Goal: Information Seeking & Learning: Learn about a topic

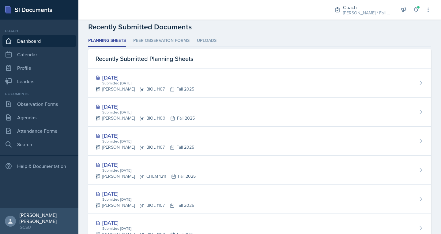
scroll to position [158, 0]
click at [22, 103] on link "Observation Forms" at bounding box center [38, 104] width 73 height 12
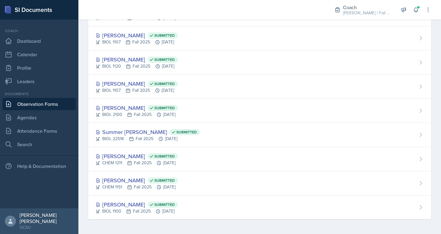
scroll to position [84, 0]
click at [18, 144] on link "Search" at bounding box center [38, 144] width 73 height 12
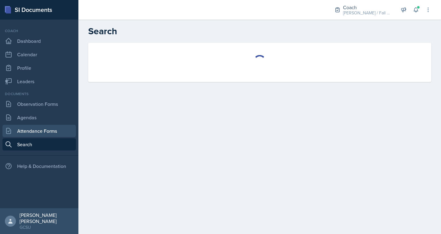
select select "all"
select select "1"
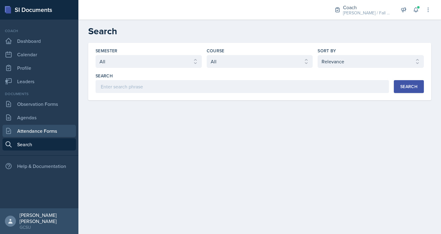
click at [27, 133] on link "Attendance Forms" at bounding box center [38, 131] width 73 height 12
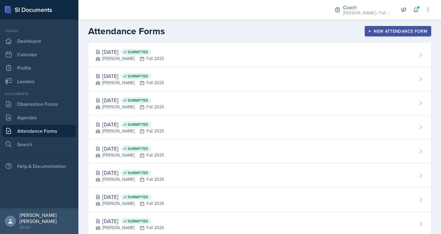
click at [377, 31] on div "New Attendance Form" at bounding box center [397, 31] width 58 height 5
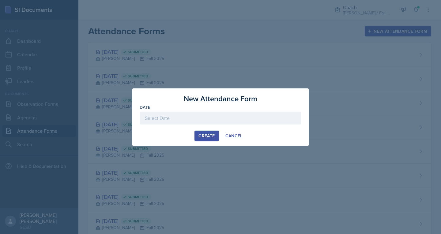
click at [149, 121] on div at bounding box center [221, 118] width 162 height 13
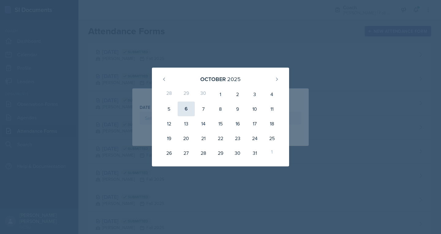
click at [188, 110] on div "6" at bounding box center [185, 109] width 17 height 15
type input "[DATE]"
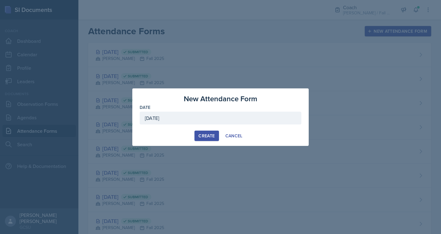
click at [203, 134] on div "Create" at bounding box center [206, 135] width 16 height 5
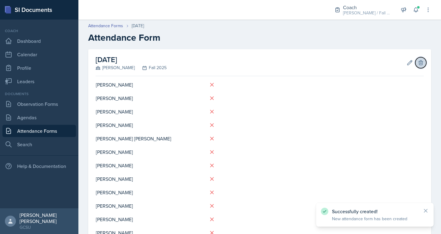
click at [416, 66] on button "Delete" at bounding box center [420, 62] width 11 height 11
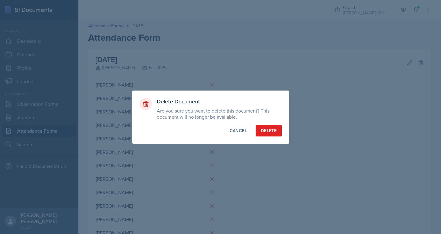
click at [260, 137] on div "Delete Document Are you sure you want to delete this document? This document wi…" at bounding box center [210, 117] width 157 height 53
click at [266, 132] on div "Delete" at bounding box center [269, 131] width 16 height 6
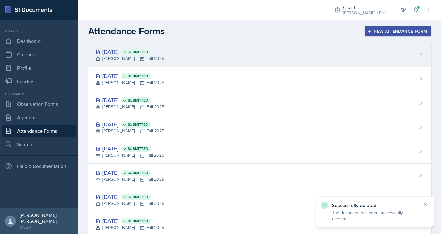
click at [208, 63] on div "[DATE] Submitted [PERSON_NAME] Fall 2025" at bounding box center [259, 55] width 343 height 24
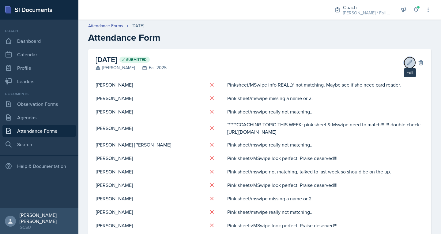
click at [406, 64] on icon at bounding box center [409, 63] width 6 height 6
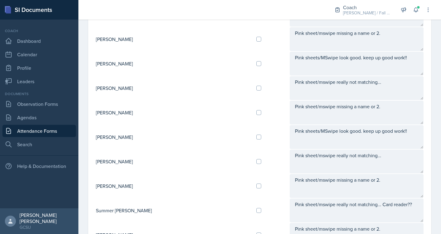
scroll to position [626, 0]
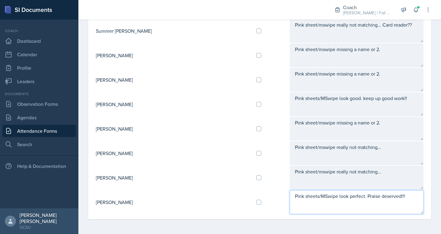
click at [301, 201] on textarea "Pink sheets/MSwipe look perfect. Praise deserved!!!" at bounding box center [356, 202] width 134 height 24
type textarea "C: Physics was absolutely awful. Her pink sheets and mswipe are the same!!! Gre…"
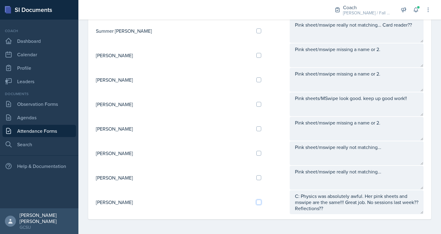
click at [256, 201] on input "checkbox" at bounding box center [258, 202] width 5 height 5
checkbox input "true"
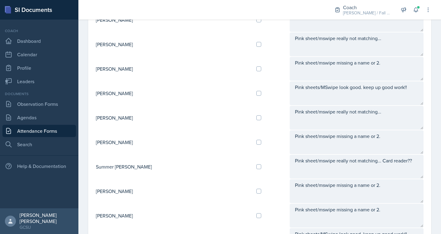
scroll to position [490, 0]
click at [256, 117] on input "checkbox" at bounding box center [258, 118] width 5 height 5
checkbox input "true"
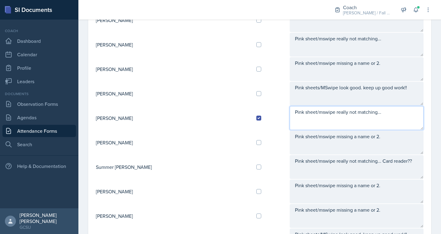
click at [292, 113] on textarea "Pink sheet/mswipe really not matching..." at bounding box center [356, 118] width 134 height 24
type textarea "C: Physics has been terrible. Attendance has been a lot worse than usual."
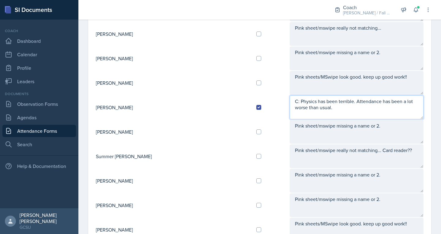
scroll to position [501, 0]
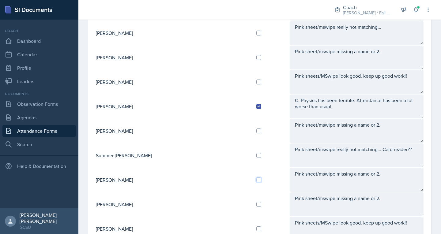
click at [256, 181] on input "checkbox" at bounding box center [258, 179] width 5 height 5
checkbox input "true"
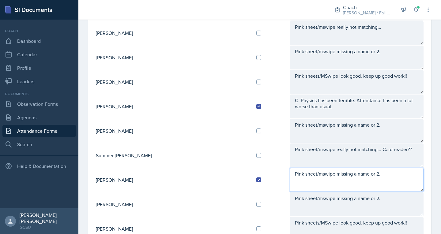
click at [289, 180] on textarea "Pink sheet/mswipe missing a name or 2." at bounding box center [356, 180] width 134 height 24
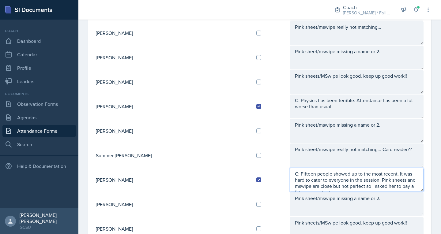
type textarea "C: Fifteen people showed up to the most recent. It was hard to cater to everyon…"
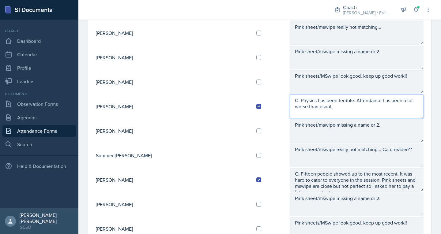
click at [289, 110] on textarea "C: Physics has been terrible. Attendance has been a lot worse than usual." at bounding box center [356, 107] width 134 height 24
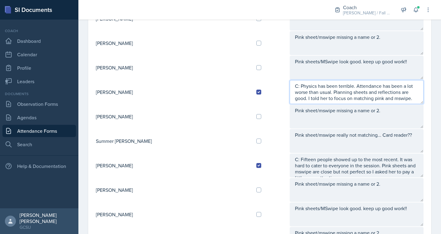
scroll to position [626, 0]
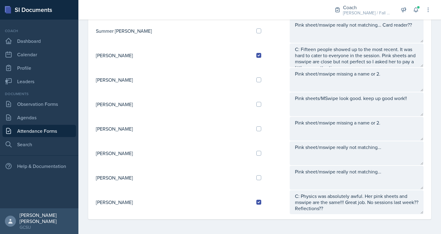
type textarea "C: Physics has been terrible. Attendance has been a lot worse than usual. Plann…"
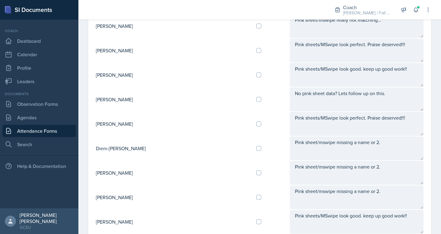
scroll to position [287, 0]
click at [256, 198] on input "checkbox" at bounding box center [258, 198] width 5 height 5
checkbox input "true"
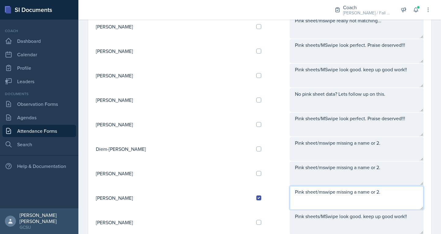
click at [308, 194] on textarea "Pink sheet/mswipe missing a name or 2." at bounding box center [356, 198] width 134 height 24
type textarea "C: Chem bio went well. Pink sheet and mswipe have been a little"
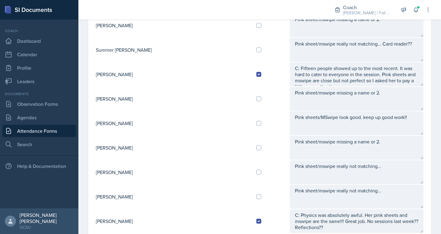
scroll to position [626, 0]
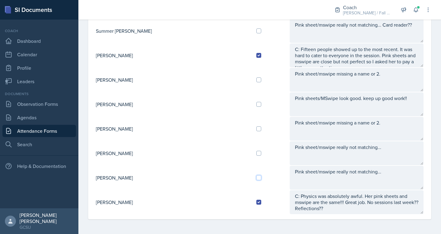
click at [256, 178] on input "checkbox" at bounding box center [258, 177] width 5 height 5
checkbox input "true"
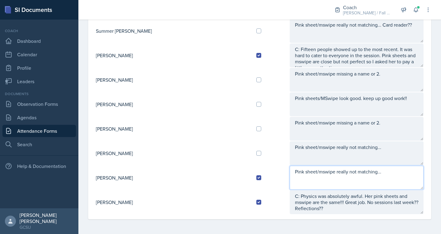
click at [289, 179] on textarea "Pink sheet/mswipe really not matching..." at bounding box center [356, 178] width 134 height 24
type textarea ":"
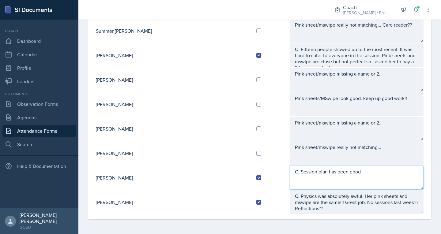
click at [351, 176] on textarea "C: Session plan has been good" at bounding box center [356, 178] width 134 height 24
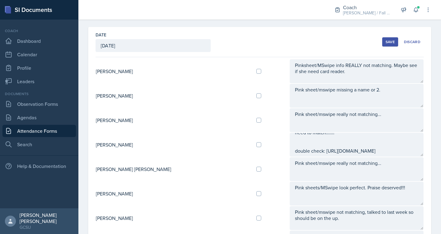
scroll to position [22, 0]
type textarea "C: Session plan has been good but no reflection. Sessions have been good too an…"
click at [256, 169] on input "checkbox" at bounding box center [258, 169] width 5 height 5
checkbox input "true"
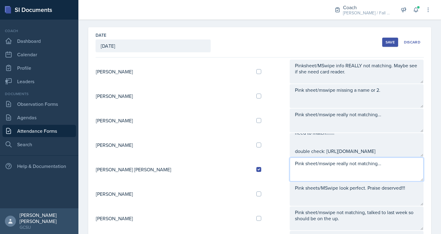
click at [302, 173] on textarea "Pink sheet/mswipe really not matching..." at bounding box center [356, 170] width 134 height 24
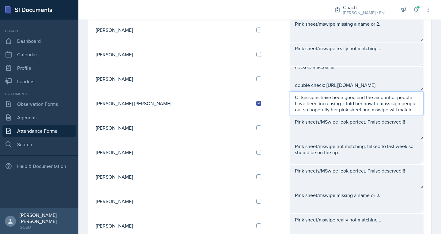
scroll to position [114, 0]
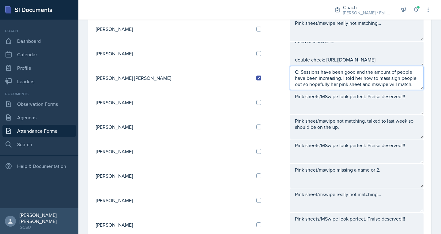
type textarea "C: Sessions have been good and the amount of people have been increasing. I tol…"
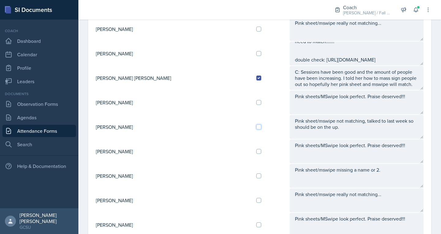
click at [256, 125] on input "checkbox" at bounding box center [258, 127] width 5 height 5
checkbox input "true"
click at [256, 152] on input "checkbox" at bounding box center [258, 151] width 5 height 5
checkbox input "true"
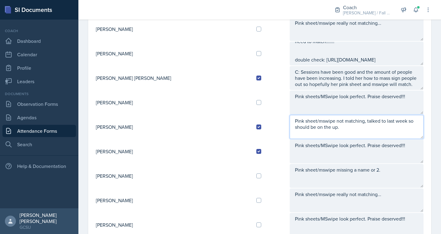
click at [289, 125] on textarea "Pink sheet/mswipe not matching, talked to last week so should be on the up." at bounding box center [356, 127] width 134 height 24
type textarea "C:"
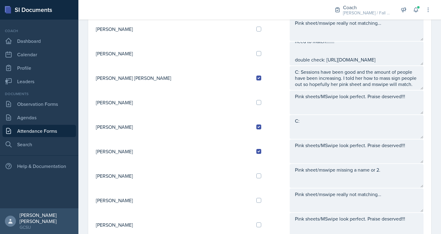
click at [289, 139] on td "Pink sheets/MSwipe look perfect. Praise deserved!!!" at bounding box center [356, 151] width 135 height 24
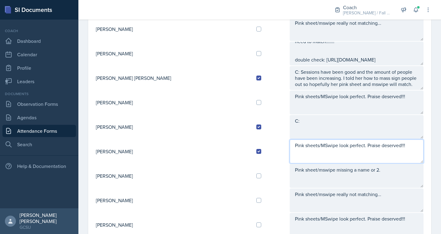
click at [289, 146] on textarea "Pink sheets/MSwipe look perfect. Praise deserved!!!" at bounding box center [356, 152] width 134 height 24
type textarea "C:"
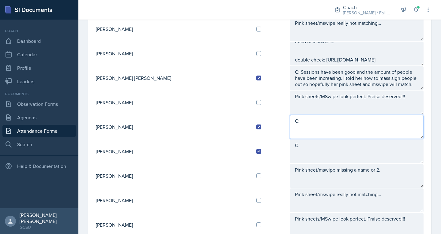
click at [289, 121] on textarea "C:" at bounding box center [356, 127] width 134 height 24
type textarea "C:"
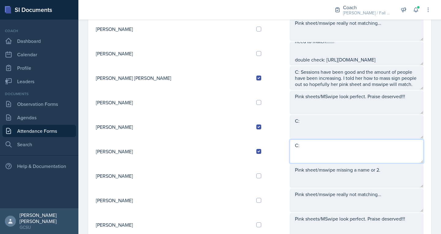
click at [289, 147] on textarea "C:" at bounding box center [356, 152] width 134 height 24
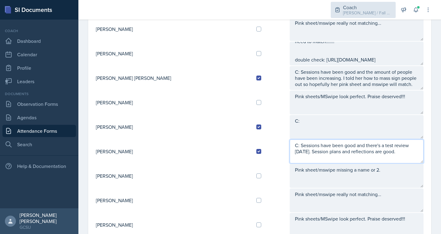
type textarea "C: Sessions have been good and there's a test review [DATE]. Session plans and …"
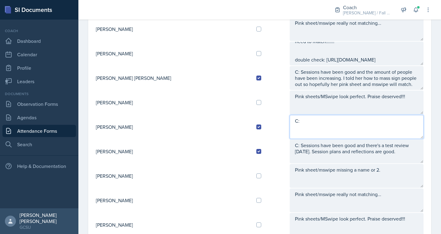
click at [289, 122] on textarea "C:" at bounding box center [356, 127] width 134 height 24
click at [348, 124] on textarea "C: Sessions have been solid." at bounding box center [356, 127] width 134 height 24
type textarea "C: Sessions have been solid. Session plans a reflections are gorgeous, he has t…"
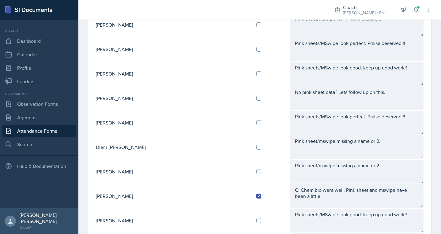
scroll to position [329, 0]
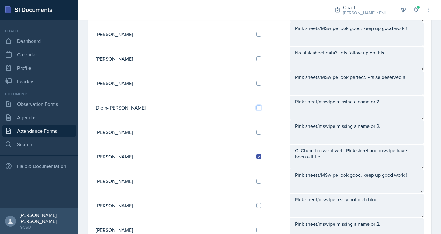
click at [256, 109] on input "checkbox" at bounding box center [258, 107] width 5 height 5
checkbox input "true"
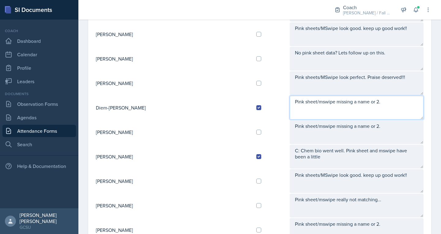
click at [295, 107] on textarea "Pink sheet/mswipe missing a name or 2." at bounding box center [356, 108] width 134 height 24
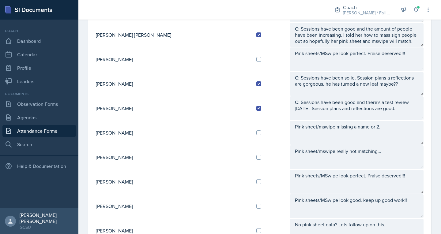
scroll to position [135, 0]
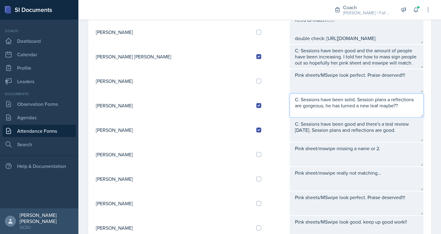
click at [383, 110] on textarea "C: Sessions have been solid. Session plans a reflections are gorgeous, he has t…" at bounding box center [356, 106] width 134 height 24
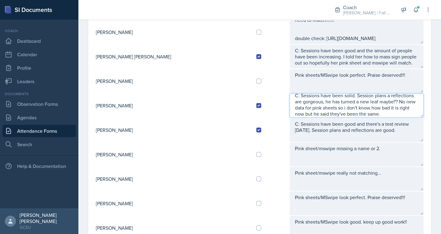
click at [289, 110] on textarea "C: Sessions have been solid. Session plans a reflections are gorgeous, he has t…" at bounding box center [356, 106] width 134 height 24
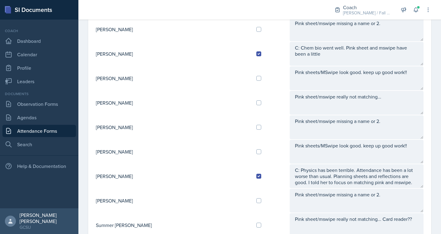
scroll to position [432, 0]
type textarea "C: Sessions have been solid. Session plans a reflections are gorgeous, he has t…"
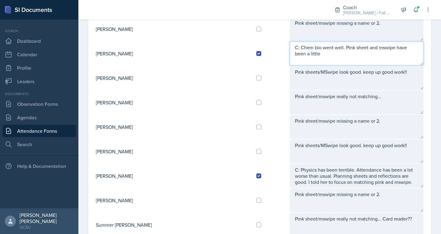
click at [407, 50] on textarea "C: Chem bio went well. Pink sheet and mswipe have been a little" at bounding box center [356, 54] width 134 height 24
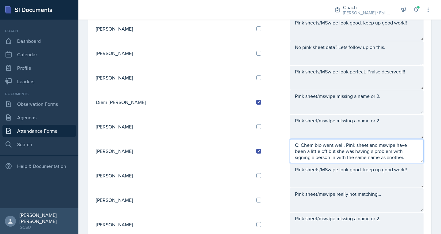
scroll to position [334, 0]
type textarea "C: Chem bio went well. Pink sheet and mswipe have been a little off but she was…"
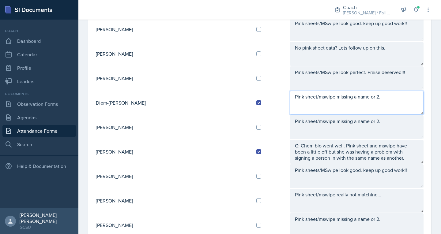
click at [320, 102] on textarea "Pink sheet/mswipe missing a name or 2." at bounding box center [356, 103] width 134 height 24
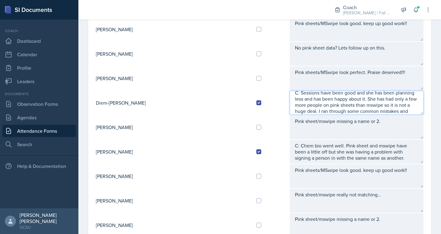
scroll to position [10, 0]
type textarea "C: Sessions have been good and she has been planning less and has been happy ab…"
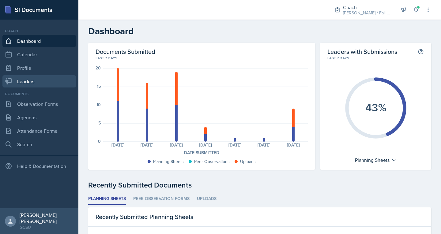
click at [31, 82] on link "Leaders" at bounding box center [38, 81] width 73 height 12
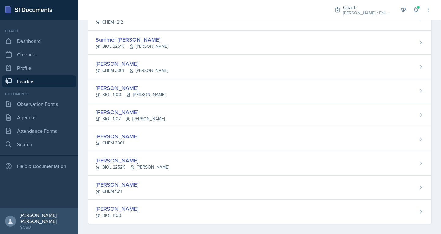
scroll to position [609, 0]
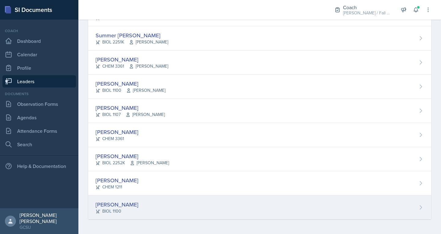
click at [109, 207] on div "[PERSON_NAME]" at bounding box center [116, 204] width 43 height 8
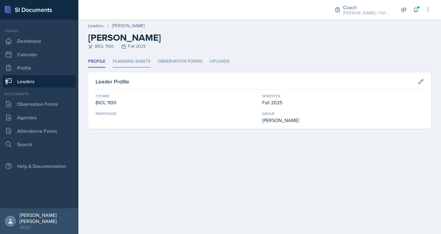
click at [144, 59] on li "Planning Sheets" at bounding box center [132, 62] width 38 height 12
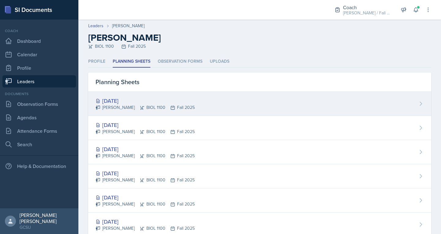
click at [133, 103] on div "[DATE]" at bounding box center [144, 101] width 99 height 8
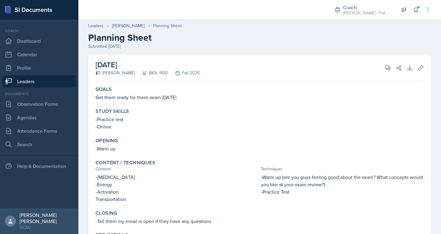
click at [43, 85] on link "Leaders" at bounding box center [38, 81] width 73 height 12
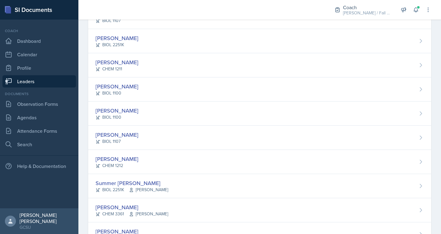
scroll to position [462, 0]
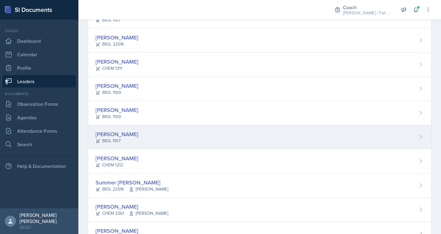
click at [118, 131] on div "[PERSON_NAME]" at bounding box center [116, 134] width 43 height 8
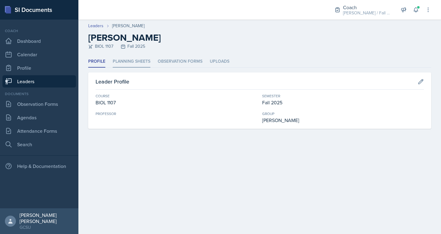
click at [138, 62] on li "Planning Sheets" at bounding box center [132, 62] width 38 height 12
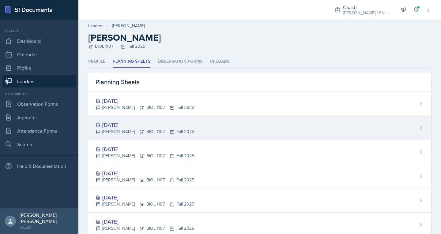
click at [121, 131] on div "Kanchan Laul BIOL 1107 Fall 2025" at bounding box center [144, 132] width 99 height 6
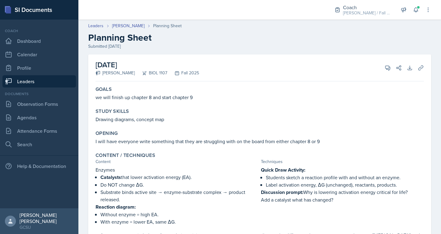
click at [277, 114] on div "Study Skills" at bounding box center [259, 111] width 328 height 6
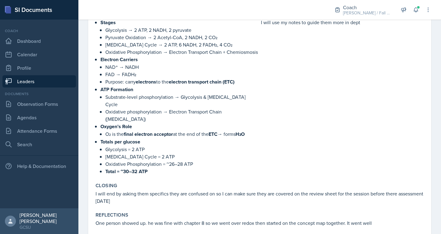
scroll to position [369, 0]
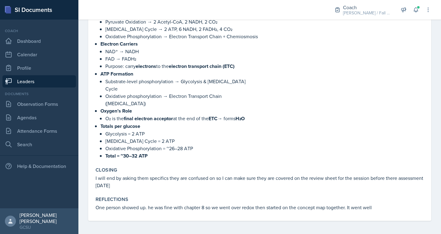
click at [23, 83] on link "Leaders" at bounding box center [38, 81] width 73 height 12
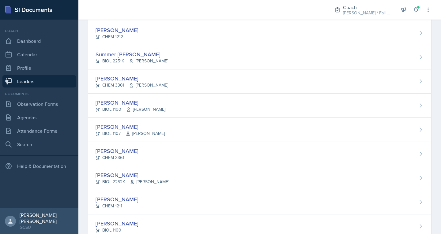
scroll to position [596, 0]
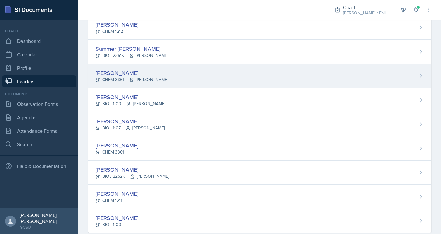
click at [112, 74] on div "[PERSON_NAME]" at bounding box center [131, 73] width 73 height 8
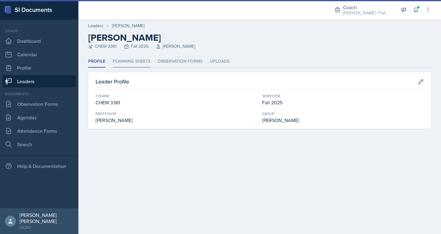
click at [136, 62] on li "Planning Sheets" at bounding box center [132, 62] width 38 height 12
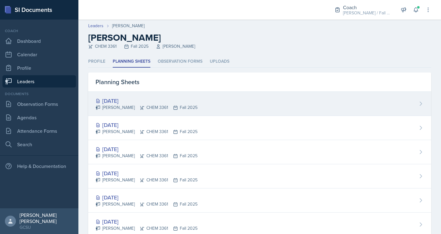
click at [129, 100] on div "[DATE]" at bounding box center [146, 101] width 102 height 8
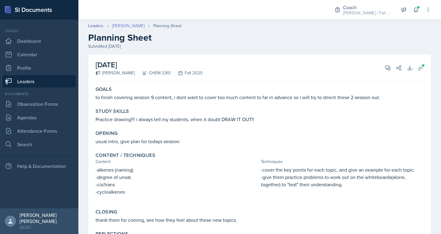
click at [120, 27] on link "[PERSON_NAME]" at bounding box center [128, 26] width 32 height 6
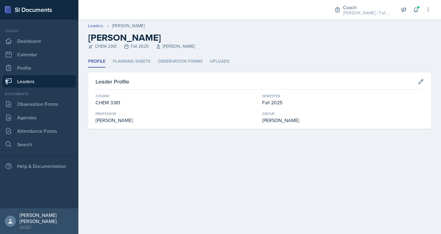
click at [107, 62] on ul "Profile Planning Sheets Observation Forms Uploads" at bounding box center [259, 62] width 343 height 12
click at [118, 62] on li "Planning Sheets" at bounding box center [132, 62] width 38 height 12
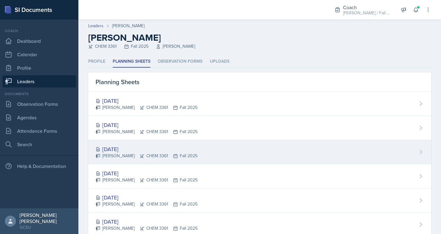
click at [124, 152] on div "[DATE]" at bounding box center [146, 149] width 102 height 8
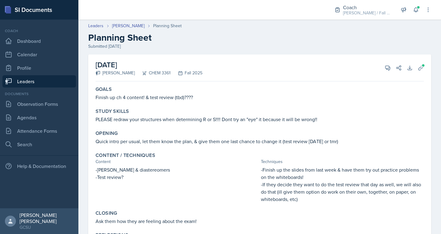
click at [17, 79] on link "Leaders" at bounding box center [38, 81] width 73 height 12
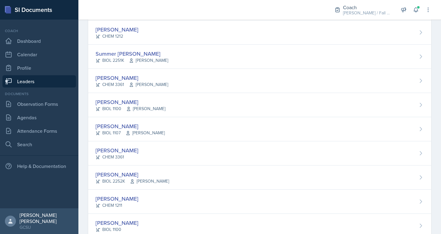
scroll to position [609, 0]
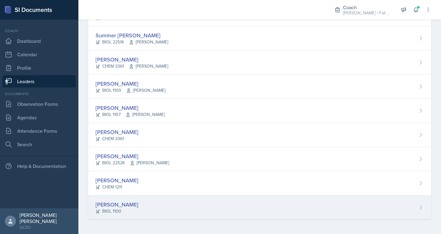
click at [110, 204] on div "[PERSON_NAME]" at bounding box center [116, 204] width 43 height 8
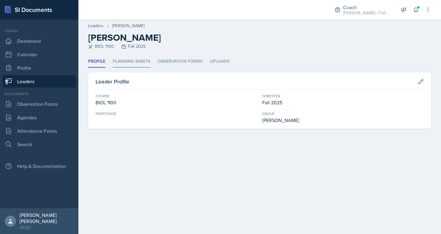
click at [150, 61] on li "Planning Sheets" at bounding box center [132, 62] width 38 height 12
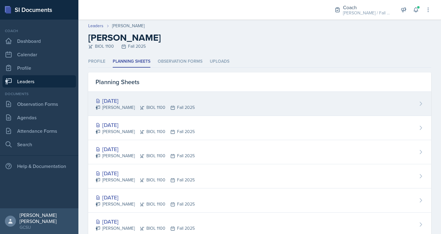
click at [142, 97] on div "Sep 30th, 2025" at bounding box center [144, 101] width 99 height 8
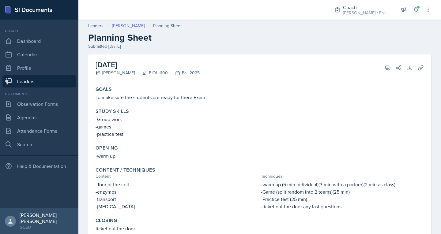
click at [128, 24] on link "[PERSON_NAME]" at bounding box center [128, 26] width 32 height 6
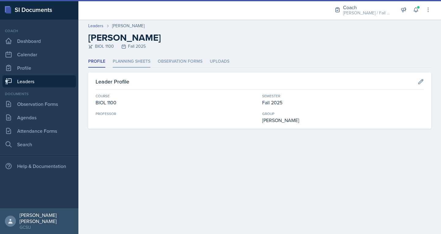
click at [141, 63] on li "Planning Sheets" at bounding box center [132, 62] width 38 height 12
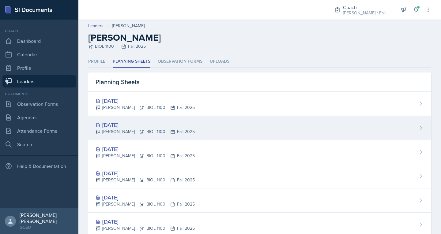
click at [110, 130] on div "Sophia Williams BIOL 1100 Fall 2025" at bounding box center [144, 132] width 99 height 6
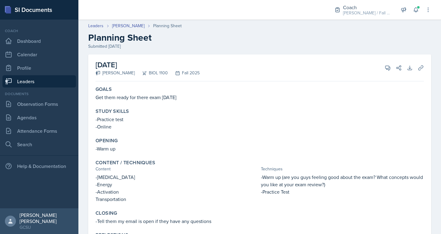
click at [36, 80] on link "Leaders" at bounding box center [38, 81] width 73 height 12
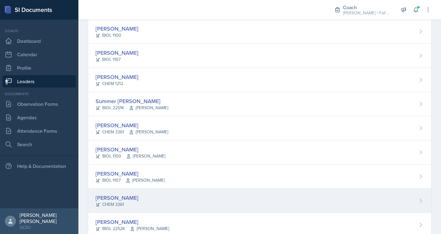
scroll to position [609, 0]
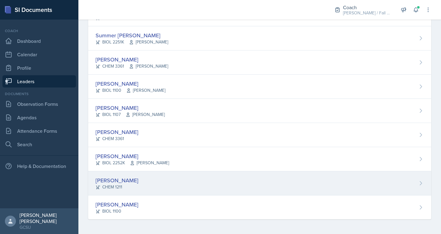
click at [114, 177] on div "[PERSON_NAME]" at bounding box center [116, 180] width 43 height 8
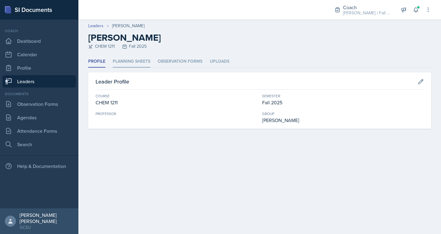
click at [133, 67] on li "Planning Sheets" at bounding box center [132, 62] width 38 height 12
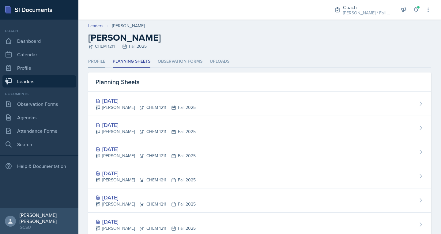
click at [91, 62] on li "Profile" at bounding box center [96, 62] width 17 height 12
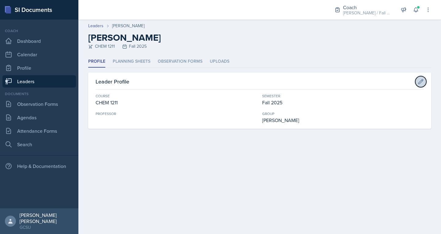
click at [419, 81] on icon at bounding box center [420, 82] width 6 height 6
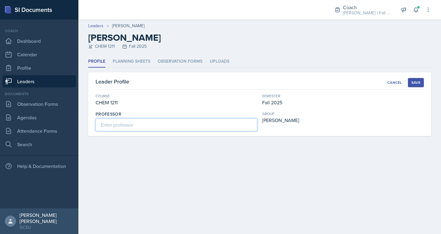
click at [148, 127] on input at bounding box center [176, 124] width 162 height 13
type input "Gamage"
click at [412, 80] on button "Save" at bounding box center [416, 82] width 16 height 9
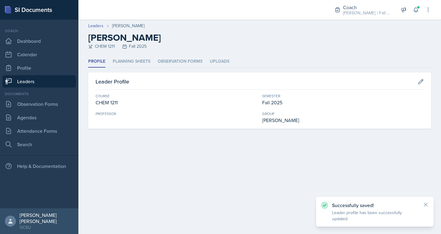
click at [33, 77] on link "Leaders" at bounding box center [38, 81] width 73 height 12
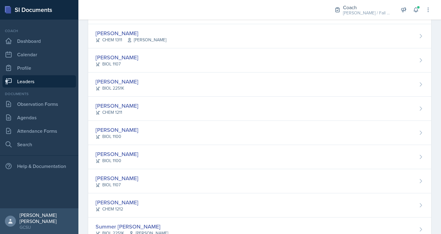
scroll to position [609, 0]
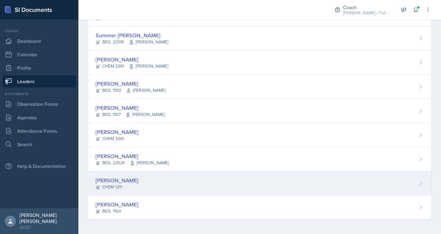
click at [121, 178] on div "[PERSON_NAME]" at bounding box center [116, 180] width 43 height 8
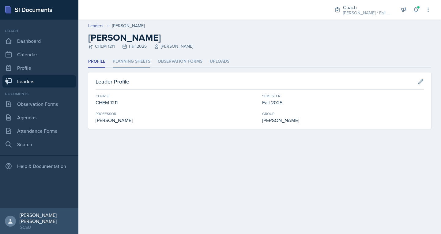
click at [138, 62] on li "Planning Sheets" at bounding box center [132, 62] width 38 height 12
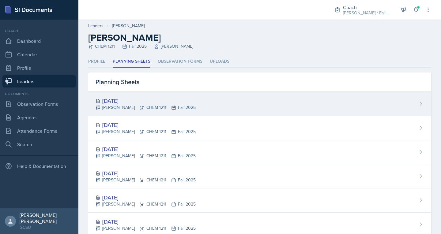
click at [122, 109] on div "Amanda Truong CHEM 1211 Fall 2025" at bounding box center [145, 107] width 100 height 6
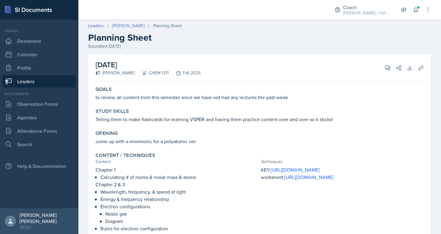
click at [125, 28] on link "[PERSON_NAME]" at bounding box center [128, 26] width 32 height 6
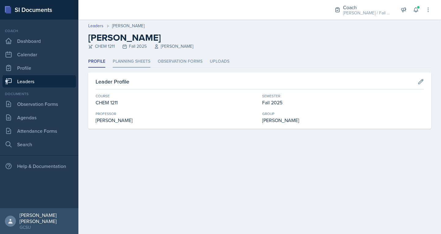
click at [141, 57] on li "Planning Sheets" at bounding box center [132, 62] width 38 height 12
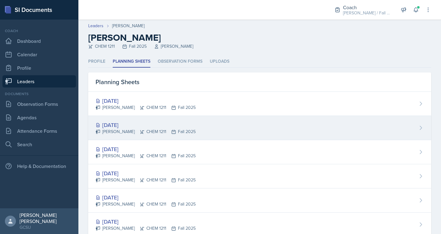
click at [112, 121] on div "Sep 30th, 2025" at bounding box center [145, 125] width 100 height 8
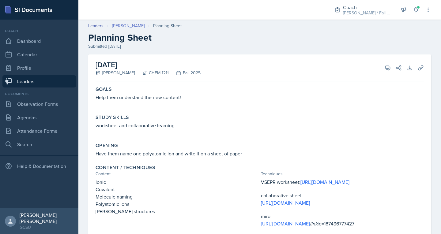
click at [123, 26] on link "[PERSON_NAME]" at bounding box center [128, 26] width 32 height 6
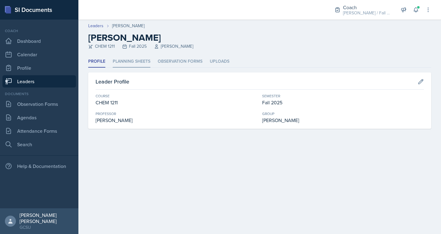
click at [125, 61] on li "Planning Sheets" at bounding box center [132, 62] width 38 height 12
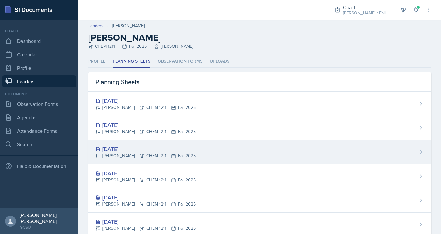
click at [124, 157] on div "Amanda Truong CHEM 1211 Fall 2025" at bounding box center [145, 156] width 100 height 6
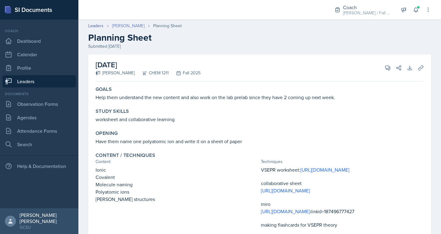
click at [119, 25] on link "[PERSON_NAME]" at bounding box center [128, 26] width 32 height 6
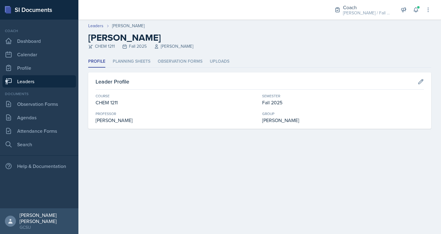
click at [33, 81] on link "Leaders" at bounding box center [38, 81] width 73 height 12
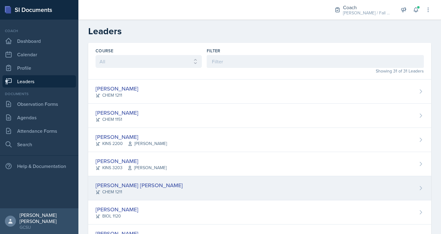
click at [116, 194] on div "CHEM 1211" at bounding box center [138, 192] width 87 height 6
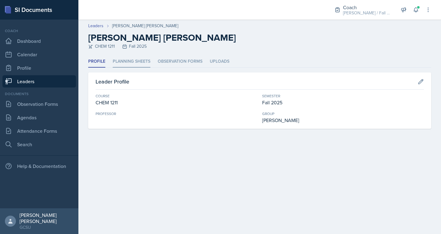
click at [142, 61] on li "Planning Sheets" at bounding box center [132, 62] width 38 height 12
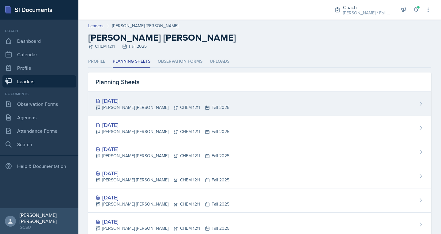
click at [135, 109] on div "Abigail Bosse Joseph CHEM 1211 Fall 2025" at bounding box center [162, 107] width 134 height 6
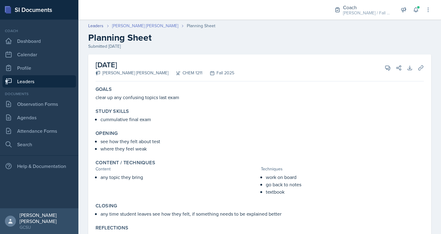
click at [135, 24] on link "[PERSON_NAME] [PERSON_NAME]" at bounding box center [145, 26] width 66 height 6
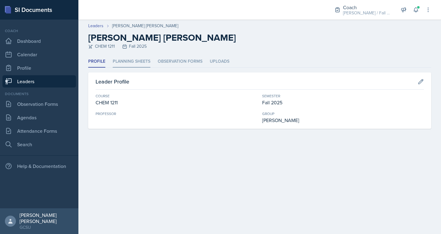
click at [134, 65] on li "Planning Sheets" at bounding box center [132, 62] width 38 height 12
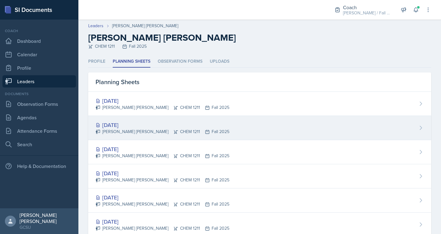
click at [127, 127] on div "Sep 30th, 2025" at bounding box center [162, 125] width 134 height 8
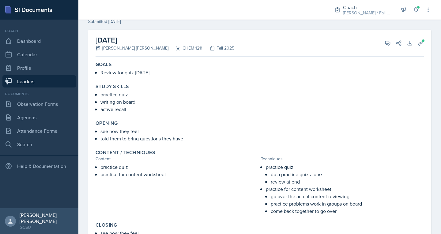
scroll to position [24, 0]
click at [157, 124] on div "Opening" at bounding box center [259, 124] width 328 height 6
click at [417, 41] on icon at bounding box center [420, 44] width 6 height 6
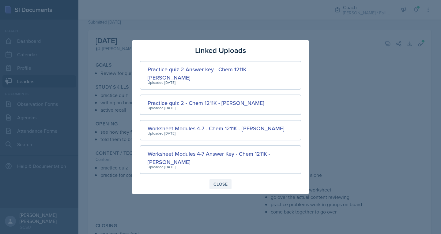
click at [215, 184] on button "Close" at bounding box center [220, 184] width 22 height 10
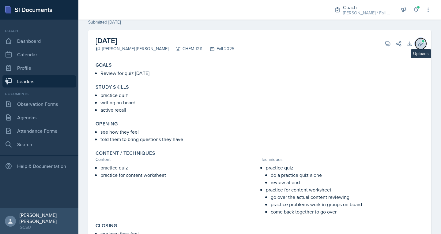
click at [418, 44] on icon at bounding box center [420, 43] width 5 height 5
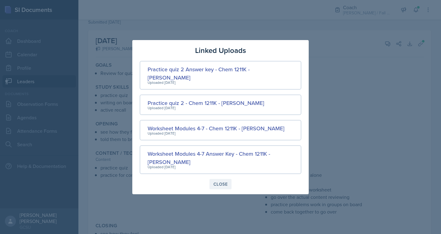
click at [222, 179] on button "Close" at bounding box center [220, 184] width 22 height 10
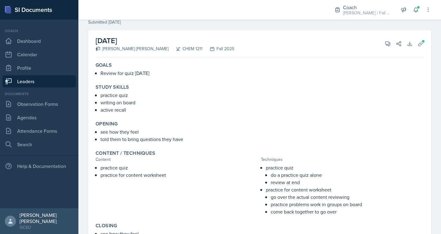
scroll to position [0, 0]
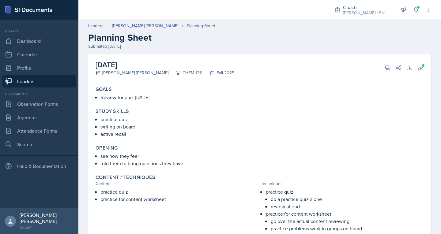
click at [12, 84] on link "Leaders" at bounding box center [38, 81] width 73 height 12
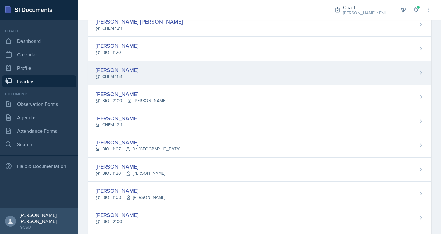
scroll to position [166, 0]
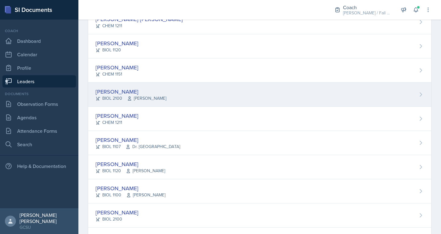
click at [117, 94] on div "[PERSON_NAME]" at bounding box center [130, 92] width 71 height 8
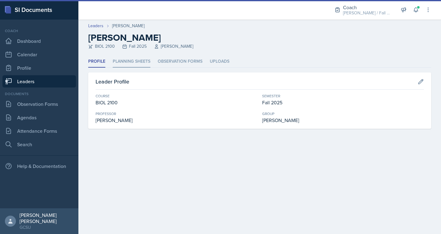
click at [137, 58] on li "Planning Sheets" at bounding box center [132, 62] width 38 height 12
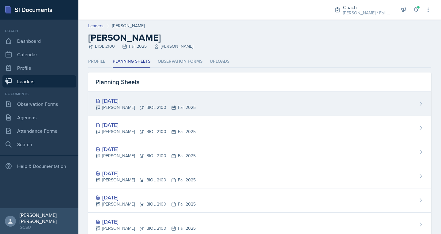
click at [136, 104] on div "[DATE]" at bounding box center [145, 101] width 100 height 8
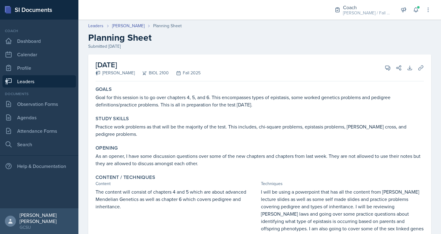
scroll to position [81, 0]
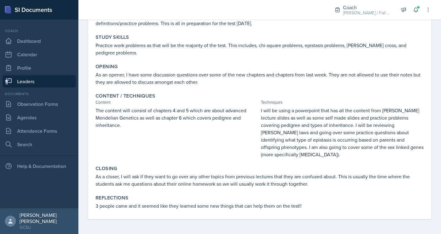
click at [203, 135] on div "The content will consist of chapters 4 and 5 which are about advanced Mendelian…" at bounding box center [176, 132] width 163 height 51
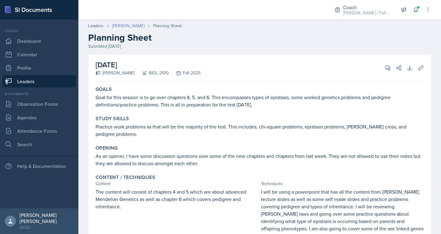
click at [124, 26] on link "[PERSON_NAME]" at bounding box center [128, 26] width 32 height 6
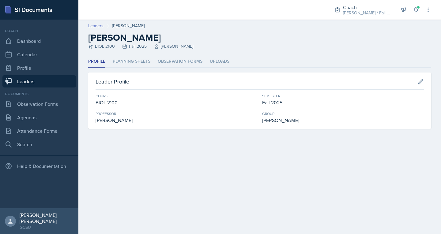
click at [97, 26] on link "Leaders" at bounding box center [95, 26] width 15 height 6
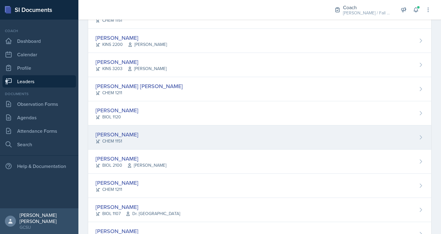
scroll to position [99, 0]
click at [112, 134] on div "[PERSON_NAME]" at bounding box center [116, 134] width 43 height 8
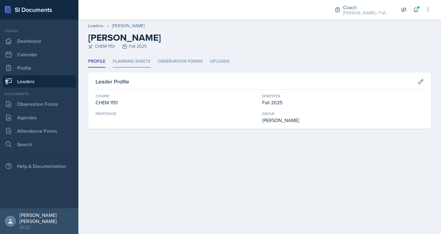
click at [119, 64] on li "Planning Sheets" at bounding box center [132, 62] width 38 height 12
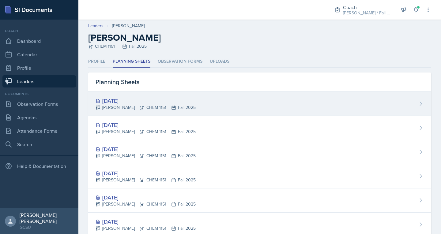
click at [152, 112] on div "Oct 7th, 2025 Owen Campbell CHEM 1151 Fall 2025" at bounding box center [259, 104] width 343 height 24
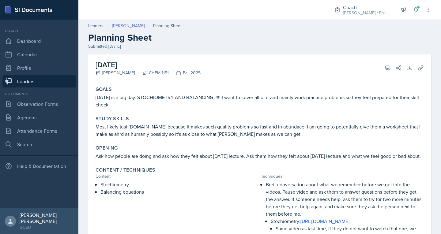
click at [120, 28] on link "[PERSON_NAME]" at bounding box center [128, 26] width 32 height 6
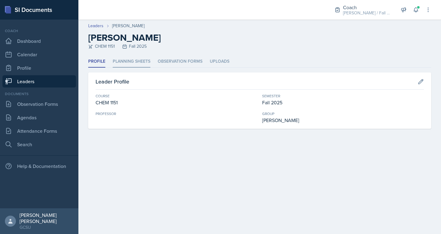
click at [121, 63] on li "Planning Sheets" at bounding box center [132, 62] width 38 height 12
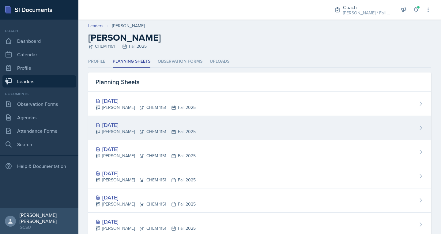
click at [106, 126] on div "[DATE]" at bounding box center [145, 125] width 100 height 8
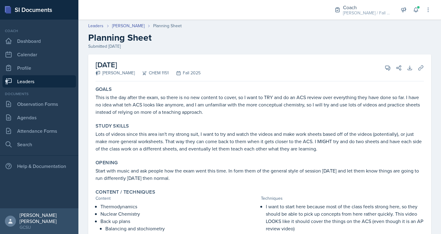
scroll to position [177, 0]
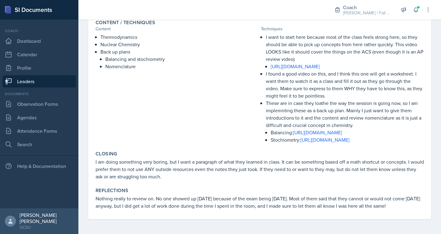
click at [47, 80] on link "Leaders" at bounding box center [38, 81] width 73 height 12
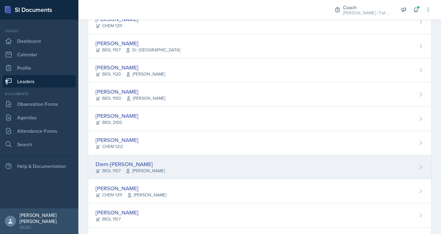
scroll to position [264, 0]
click at [117, 163] on div "Diem-[PERSON_NAME]" at bounding box center [129, 163] width 69 height 8
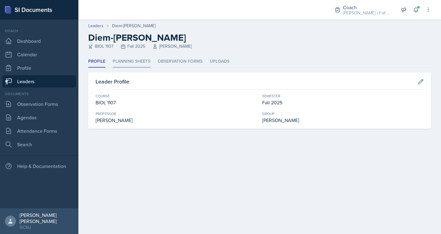
click at [138, 62] on li "Planning Sheets" at bounding box center [132, 62] width 38 height 12
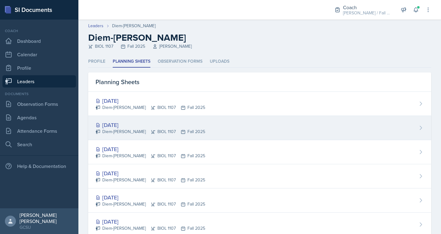
click at [115, 122] on div "[DATE]" at bounding box center [150, 125] width 110 height 8
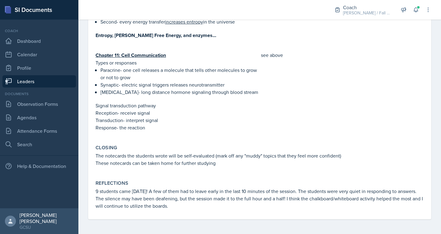
scroll to position [911, 0]
